Goal: Task Accomplishment & Management: Use online tool/utility

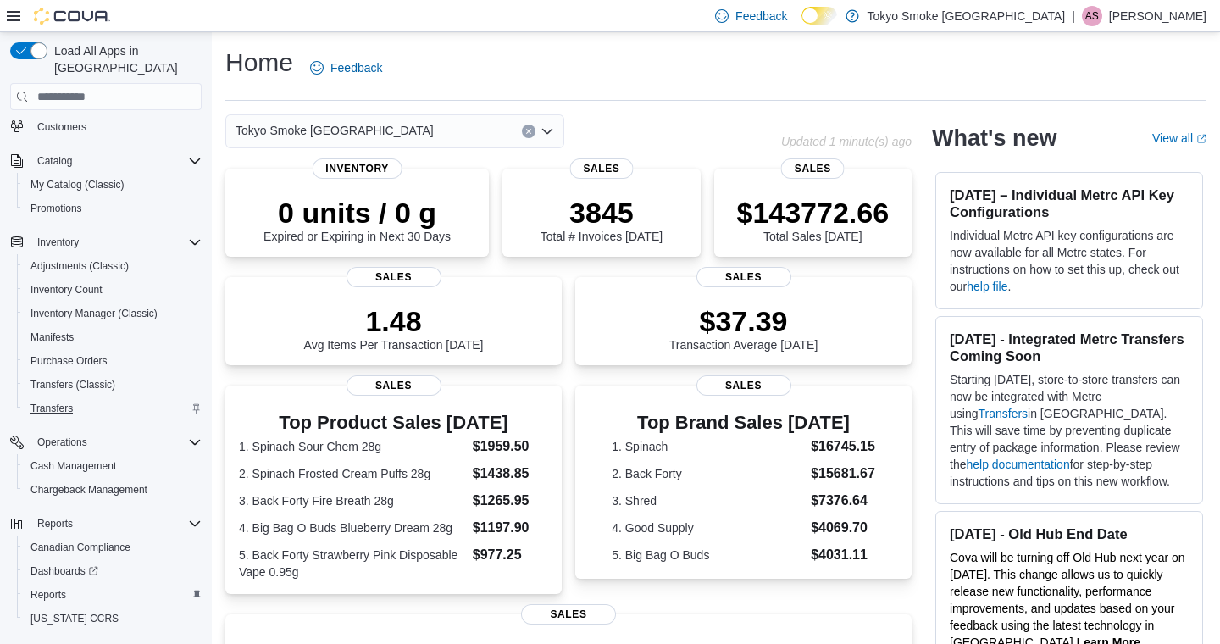
scroll to position [139, 0]
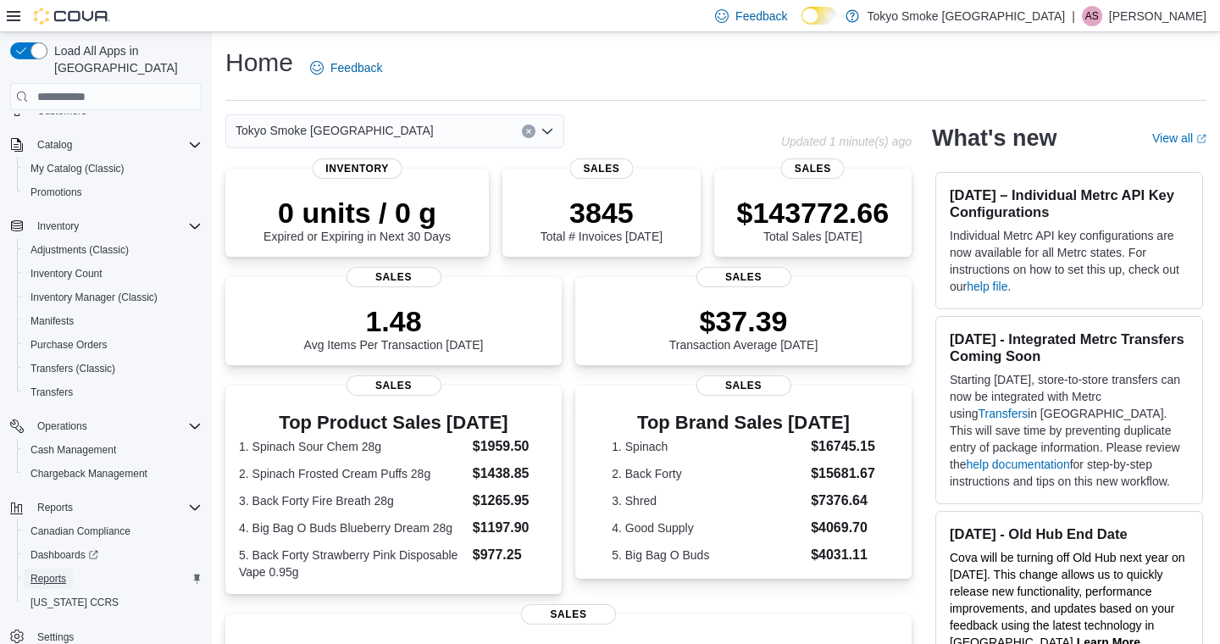
click at [59, 572] on span "Reports" at bounding box center [48, 579] width 36 height 14
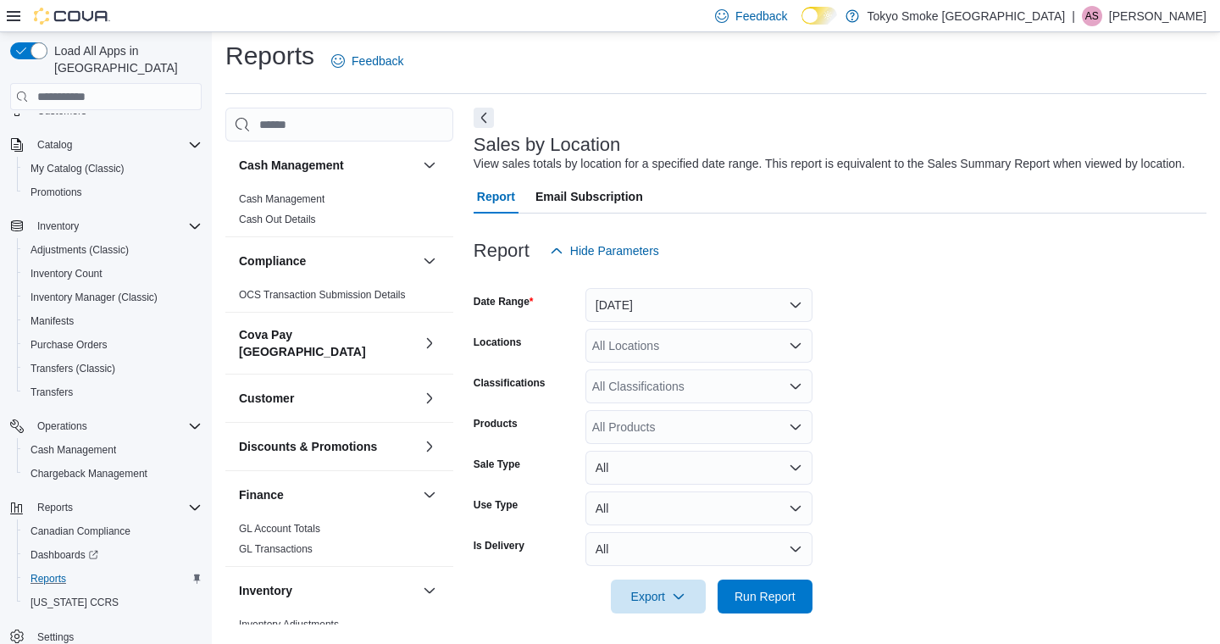
scroll to position [28, 0]
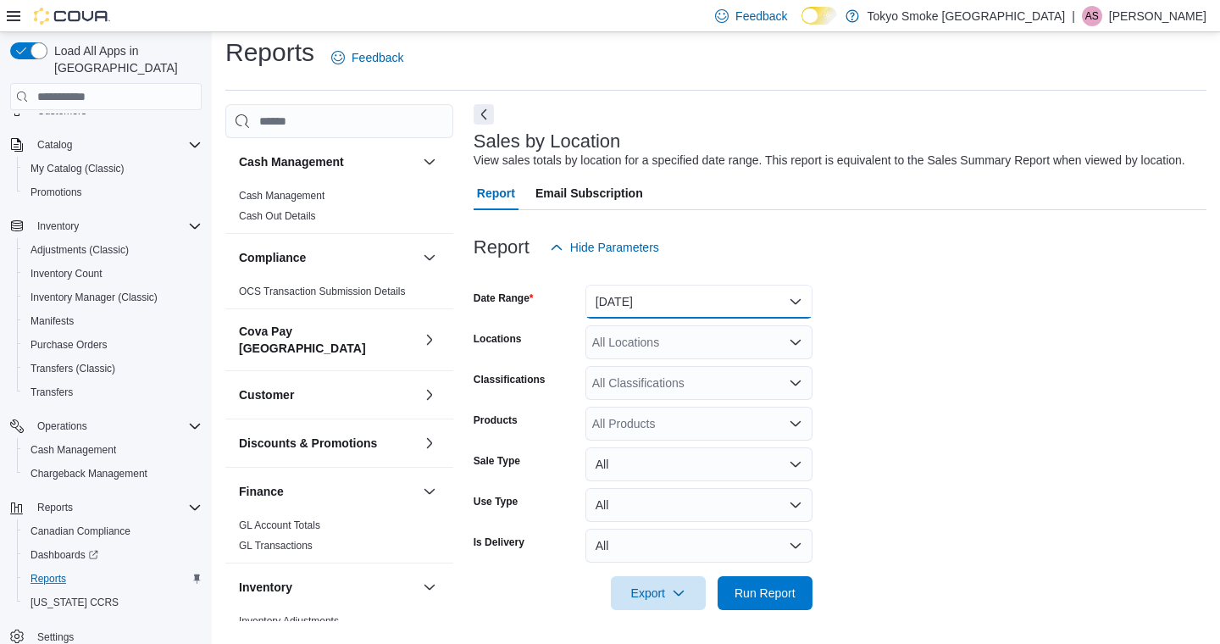
click at [704, 302] on button "Yesterday" at bounding box center [698, 302] width 227 height 34
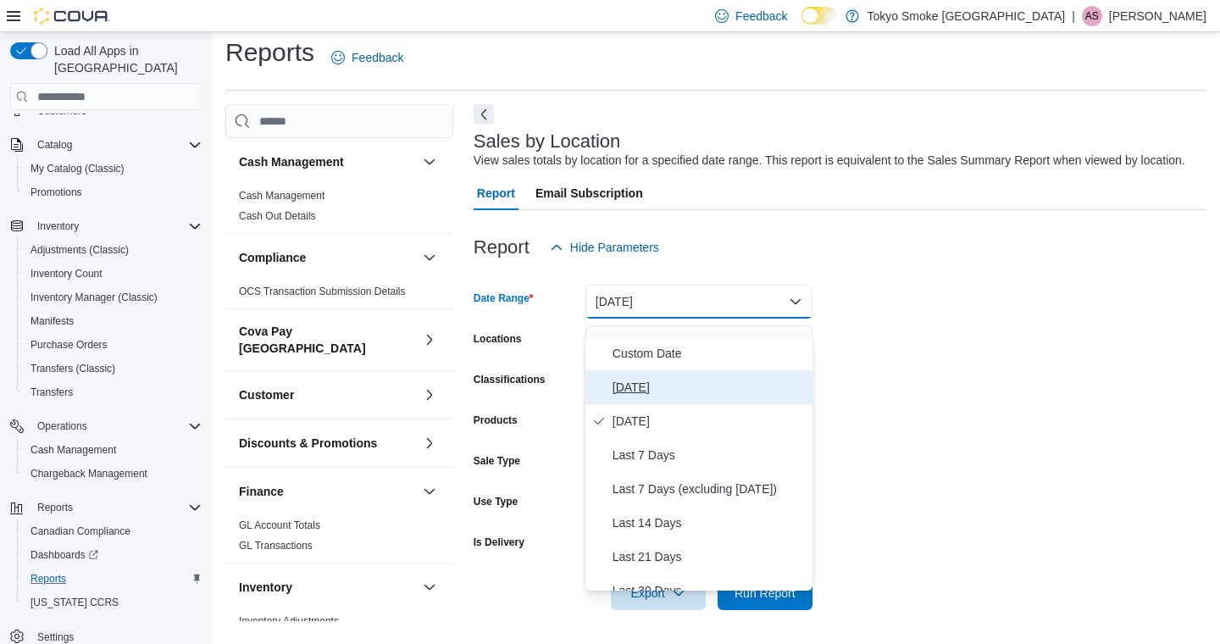
click at [634, 377] on span "Today" at bounding box center [708, 387] width 193 height 20
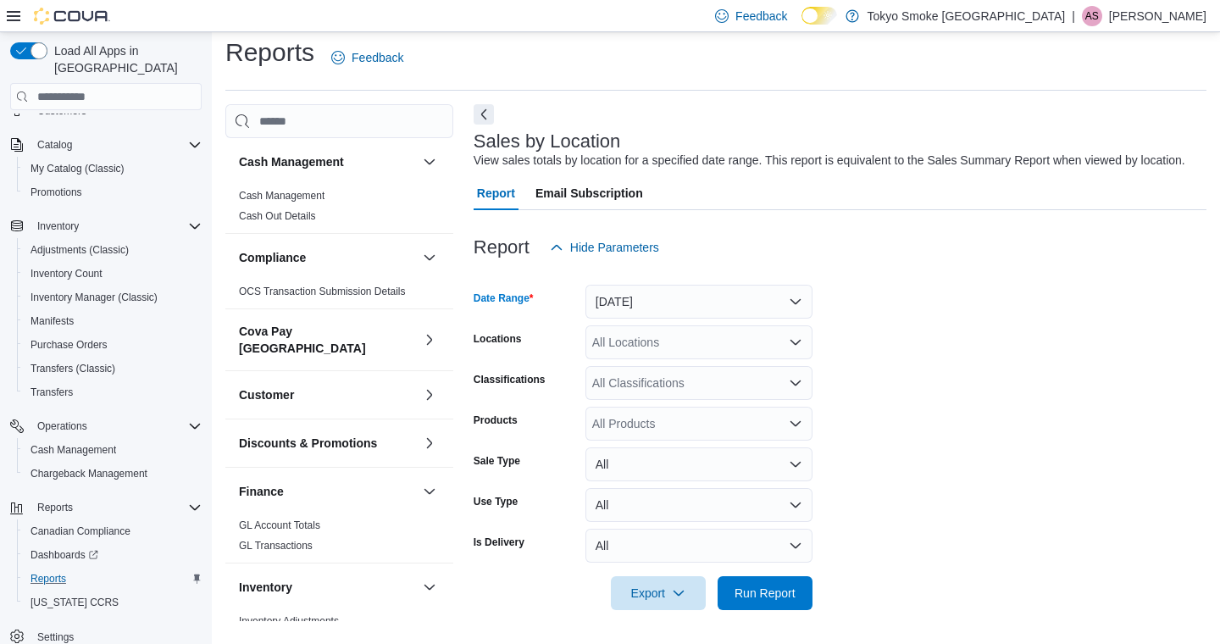
click at [669, 346] on div "All Locations" at bounding box center [698, 342] width 227 height 34
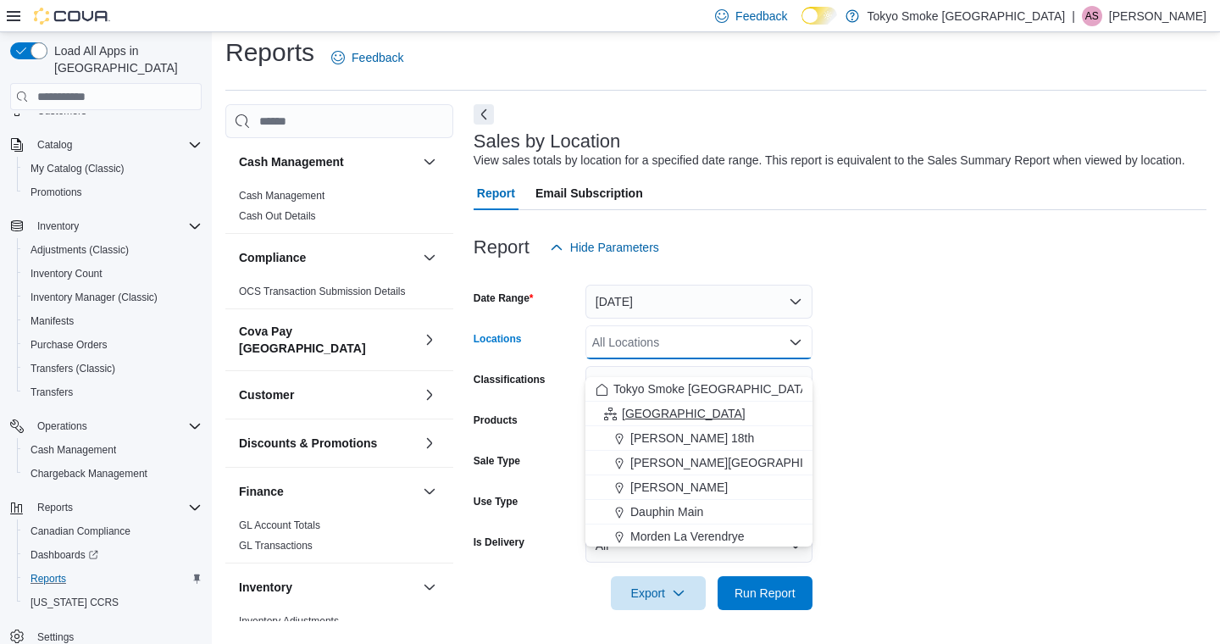
click at [650, 405] on span "Manitoba" at bounding box center [684, 413] width 124 height 17
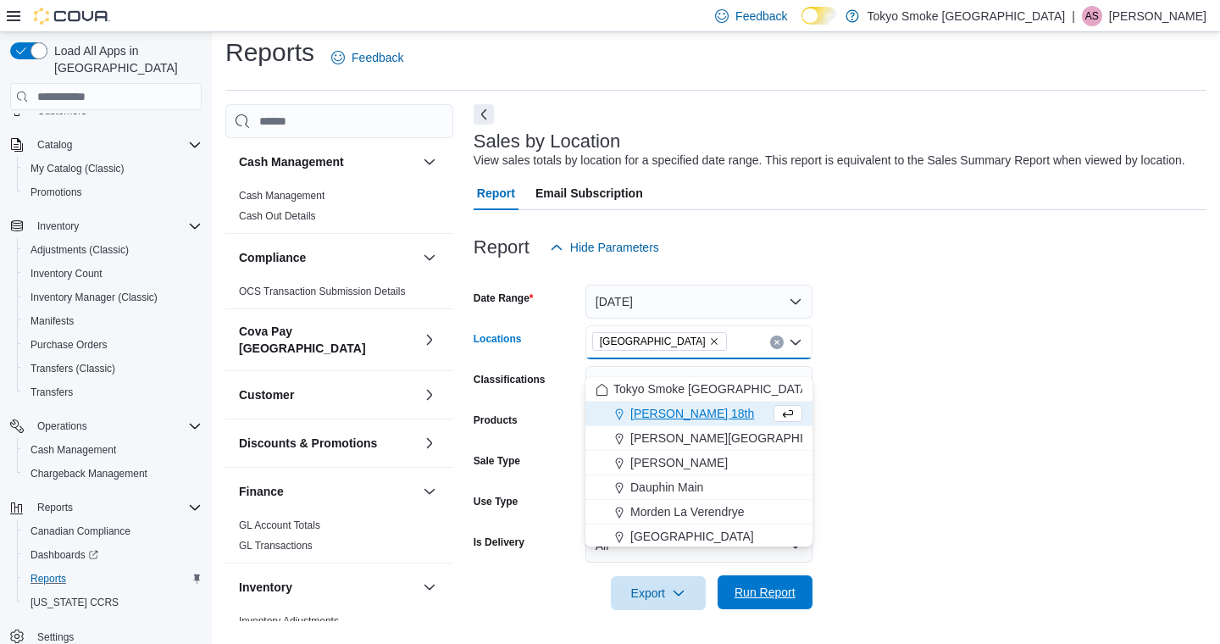
click at [784, 582] on span "Run Report" at bounding box center [765, 592] width 75 height 34
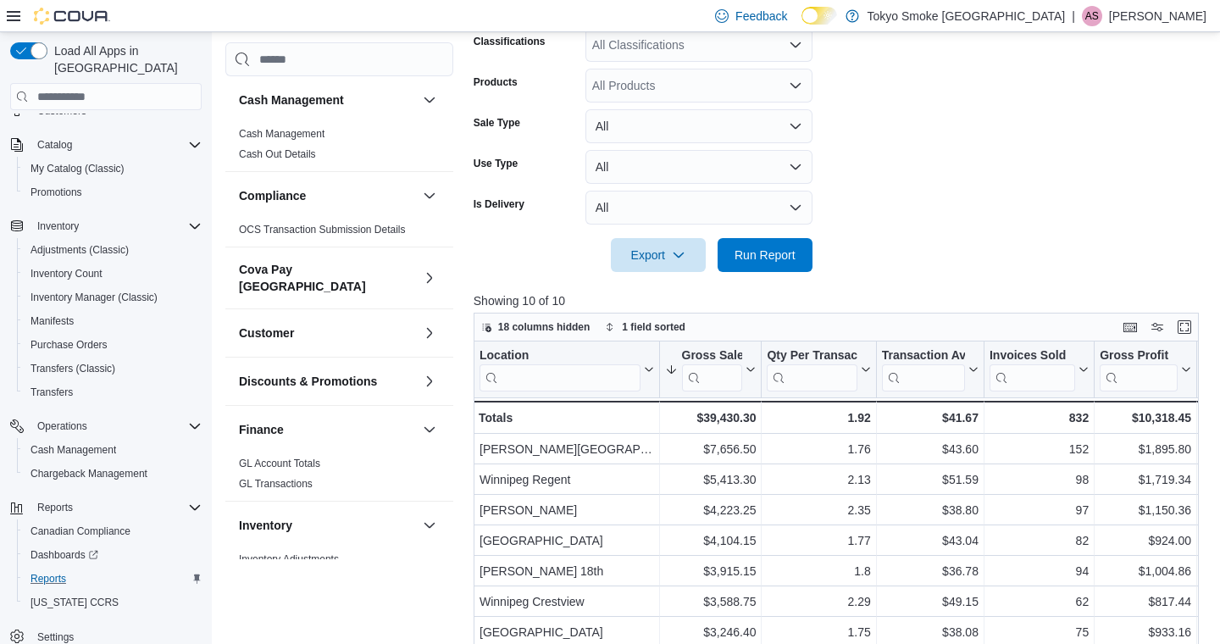
scroll to position [363, 0]
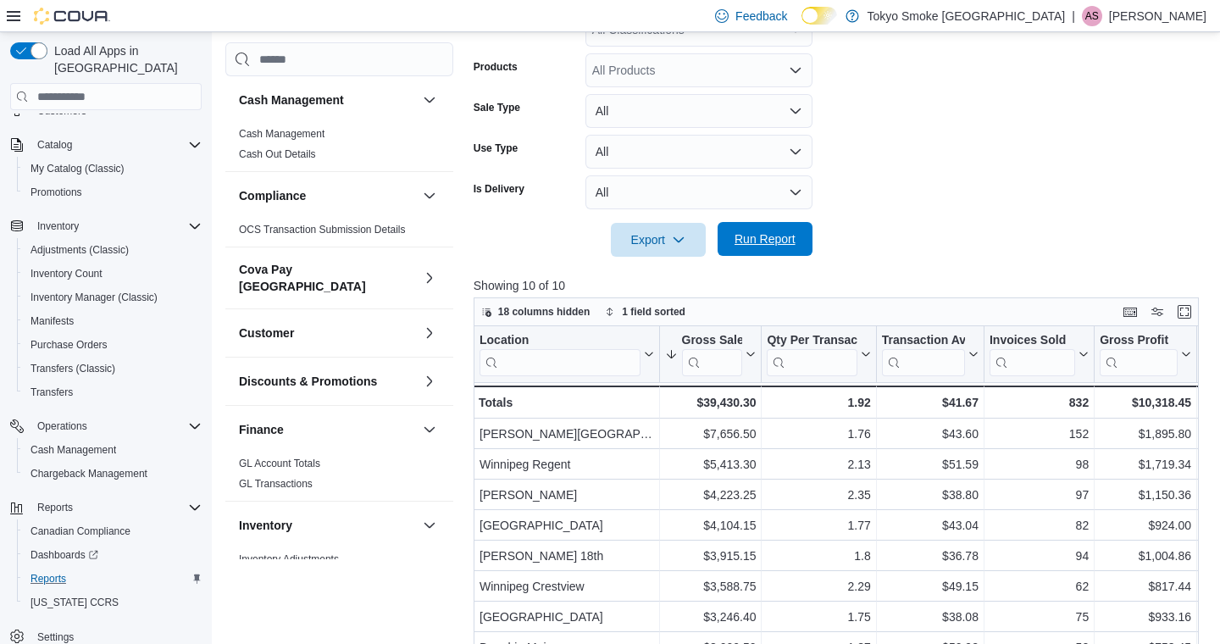
click at [779, 247] on span "Run Report" at bounding box center [764, 238] width 61 height 17
click at [1162, 16] on p "Ashlee Swarath" at bounding box center [1157, 16] width 97 height 20
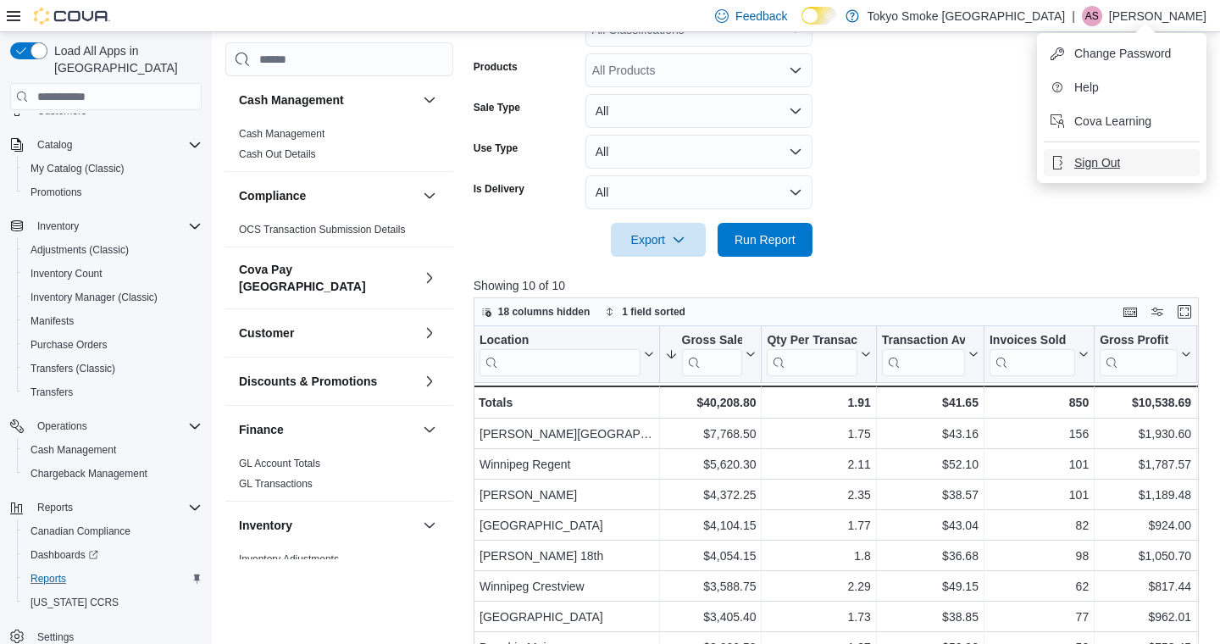
click at [1115, 160] on span "Sign Out" at bounding box center [1097, 162] width 46 height 17
